Goal: Task Accomplishment & Management: Use online tool/utility

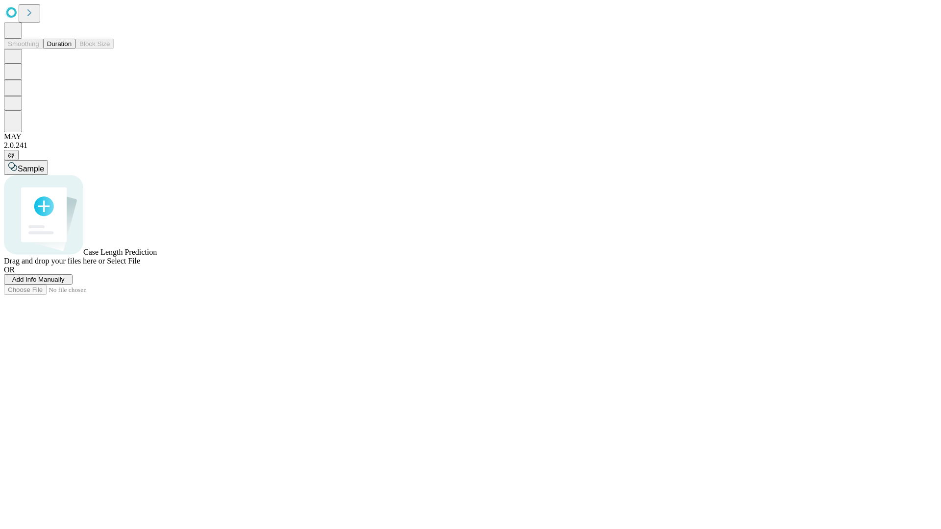
click at [72, 49] on button "Duration" at bounding box center [59, 44] width 32 height 10
click at [65, 283] on span "Add Info Manually" at bounding box center [38, 279] width 52 height 7
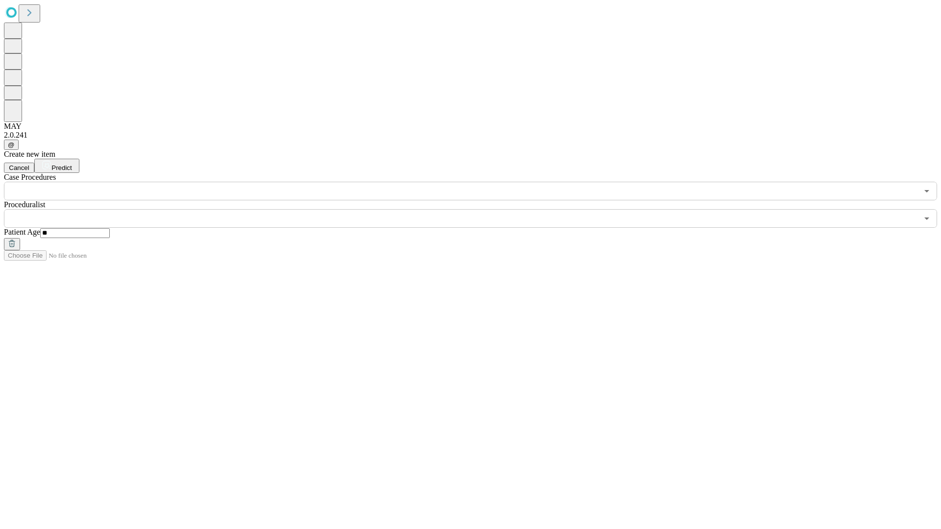
type input "**"
click at [477, 209] on input "text" at bounding box center [461, 218] width 914 height 19
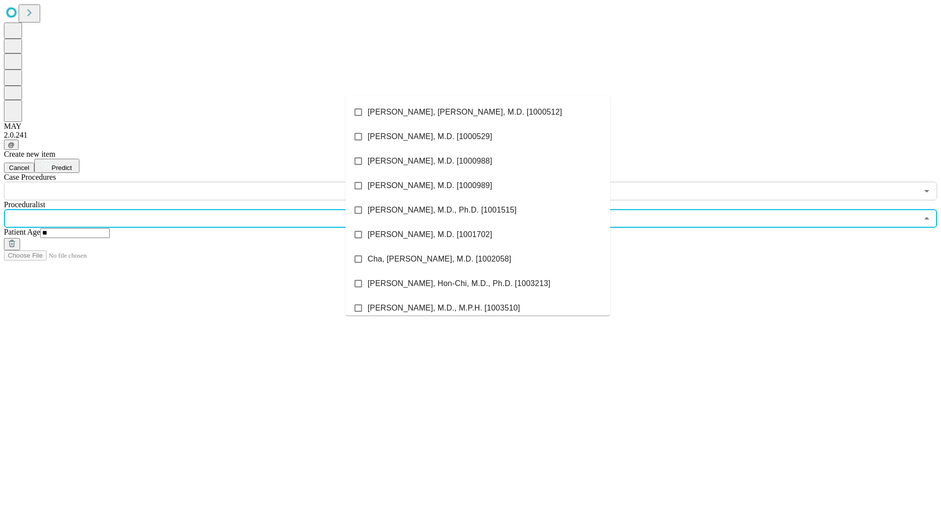
click at [478, 112] on li "[PERSON_NAME], [PERSON_NAME], M.D. [1000512]" at bounding box center [477, 112] width 265 height 24
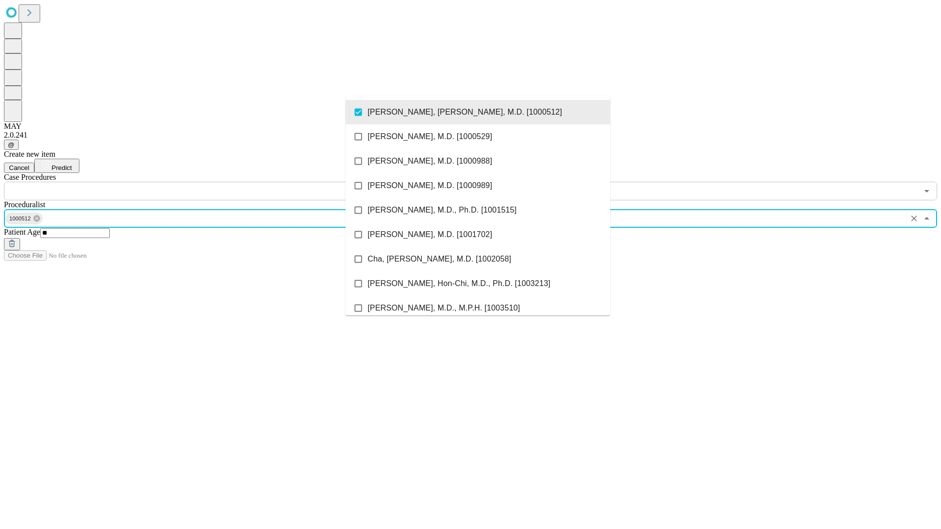
click at [206, 182] on input "text" at bounding box center [461, 191] width 914 height 19
